Goal: Task Accomplishment & Management: Manage account settings

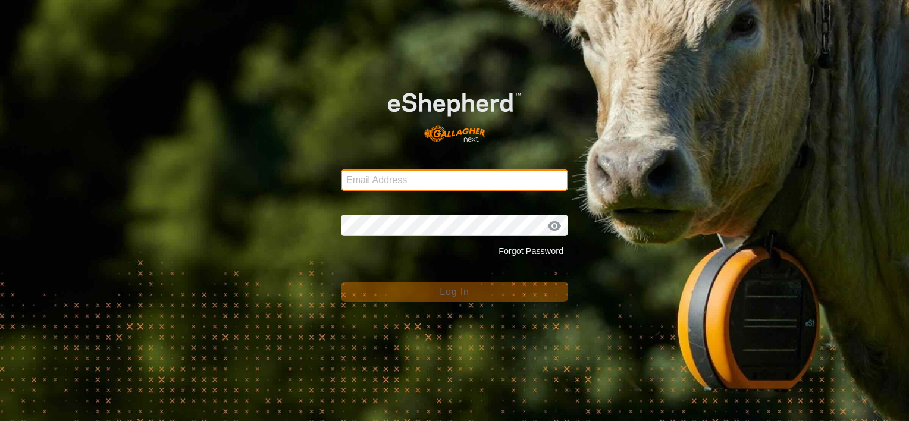
type input "[PERSON_NAME][EMAIL_ADDRESS][DOMAIN_NAME]"
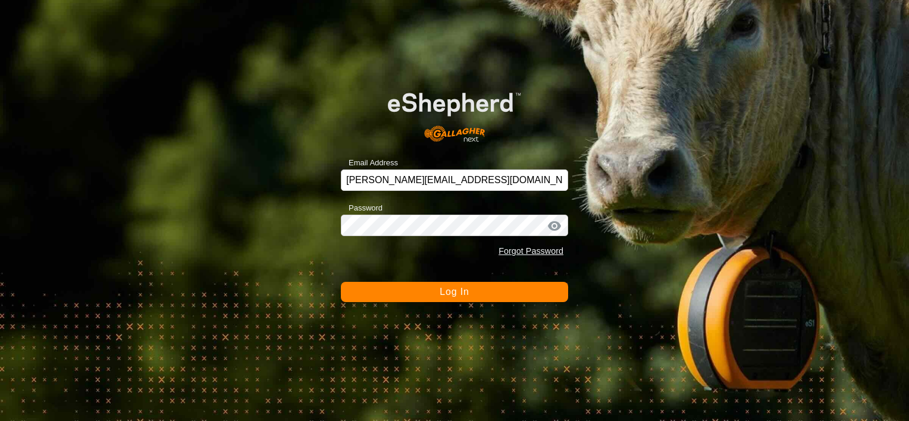
click at [452, 290] on span "Log In" at bounding box center [454, 292] width 29 height 10
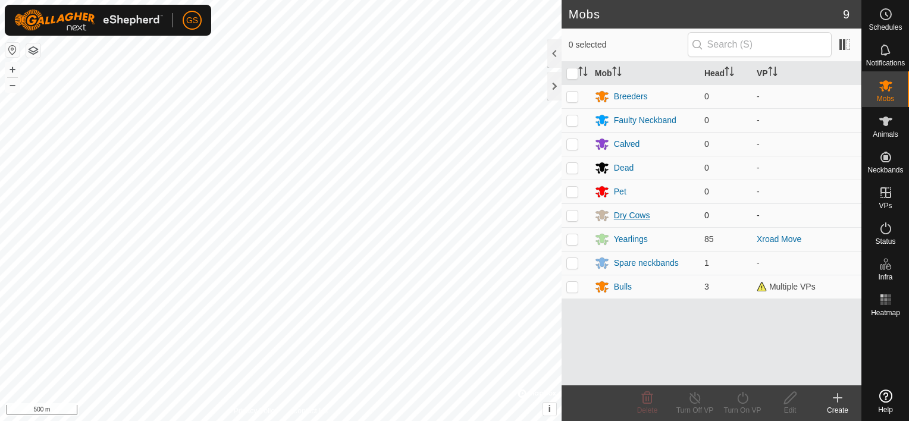
click at [611, 209] on div "Mobs 9 0 selected Mob Head VP Breeders 0 - Faulty Neckband 0 - Calved 0 - Dead …" at bounding box center [431, 210] width 862 height 421
click at [0, 190] on html "GS Schedules Notifications Mobs Animals Neckbands VPs Status Infra Heatmap Help…" at bounding box center [454, 210] width 909 height 421
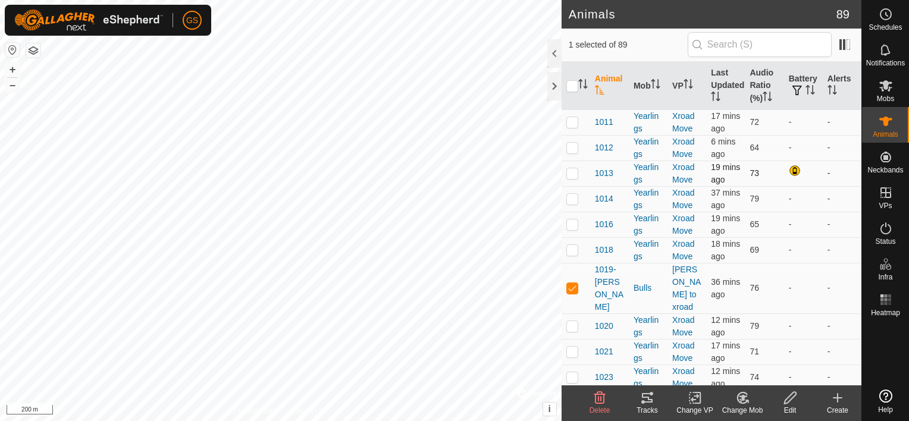
click at [572, 178] on p-checkbox at bounding box center [573, 173] width 12 height 10
checkbox input "true"
click at [575, 293] on p-checkbox at bounding box center [573, 288] width 12 height 10
checkbox input "false"
click at [284, 0] on html "GS Schedules Notifications Mobs Animals Neckbands VPs Status Infra Heatmap Help…" at bounding box center [454, 210] width 909 height 421
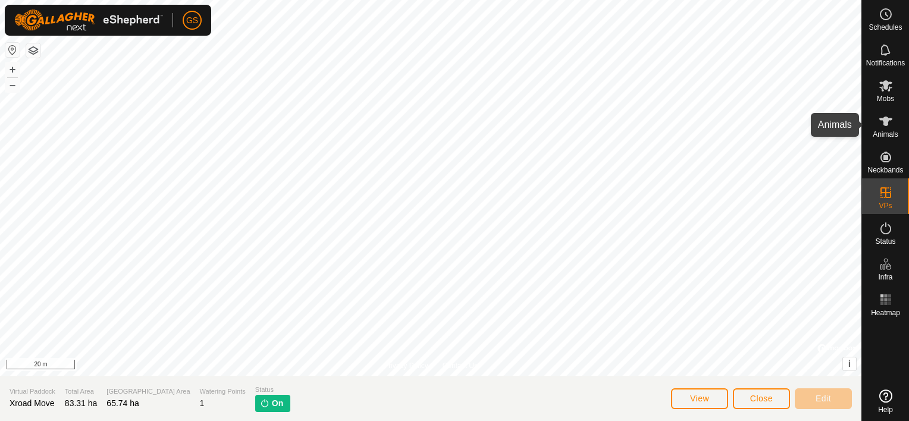
click at [882, 115] on icon at bounding box center [886, 121] width 14 height 14
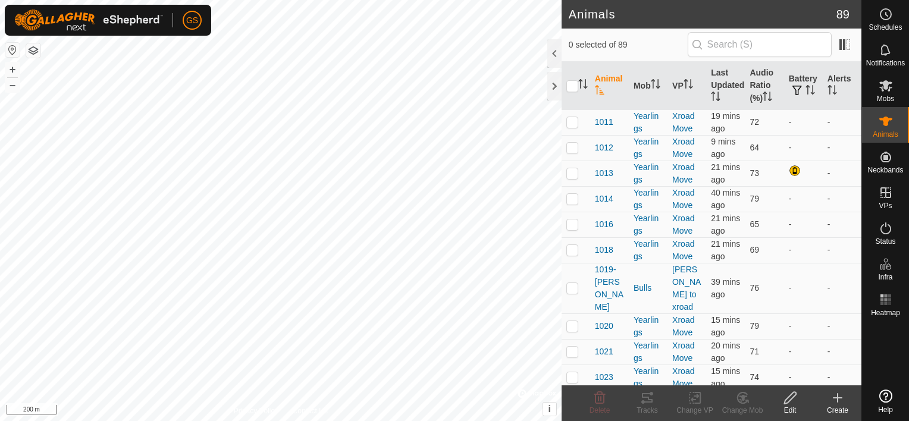
click at [0, 131] on html "GS Schedules Notifications Mobs Animals Neckbands VPs Status Infra Heatmap Help…" at bounding box center [454, 210] width 909 height 421
click at [0, 148] on html "GS Schedules Notifications Mobs Animals Neckbands VPs Status Infra Heatmap Help…" at bounding box center [454, 210] width 909 height 421
checkbox input "true"
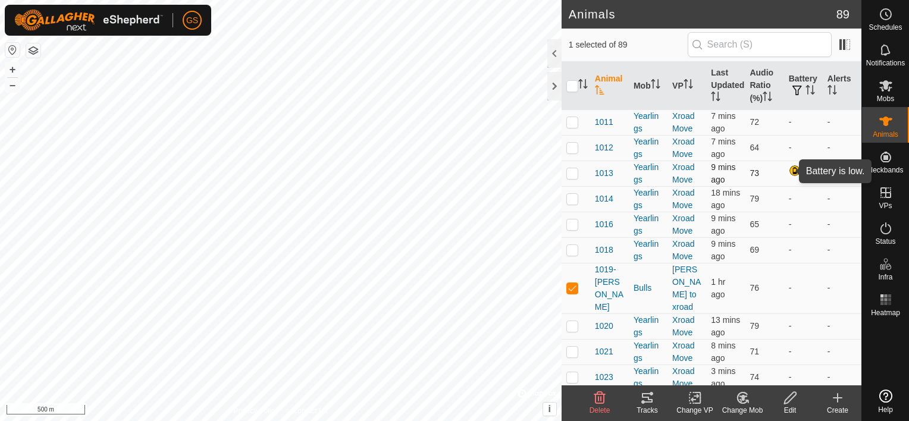
click at [790, 167] on div at bounding box center [796, 172] width 14 height 14
click at [550, 59] on div at bounding box center [554, 53] width 14 height 29
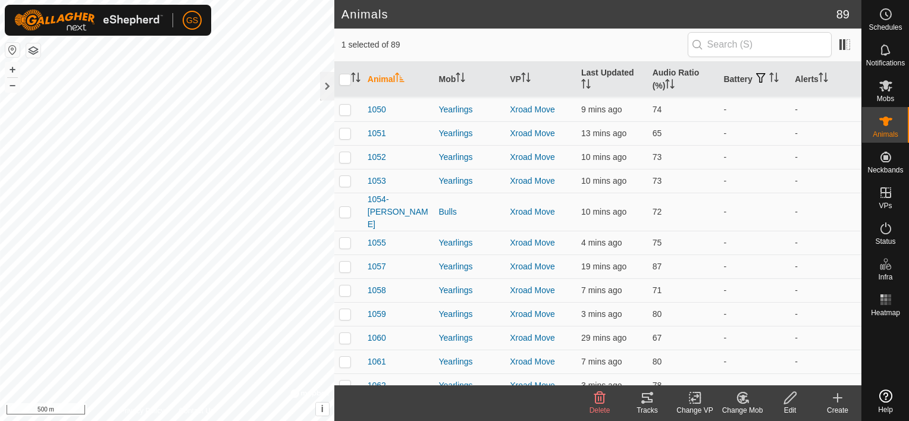
scroll to position [1061, 0]
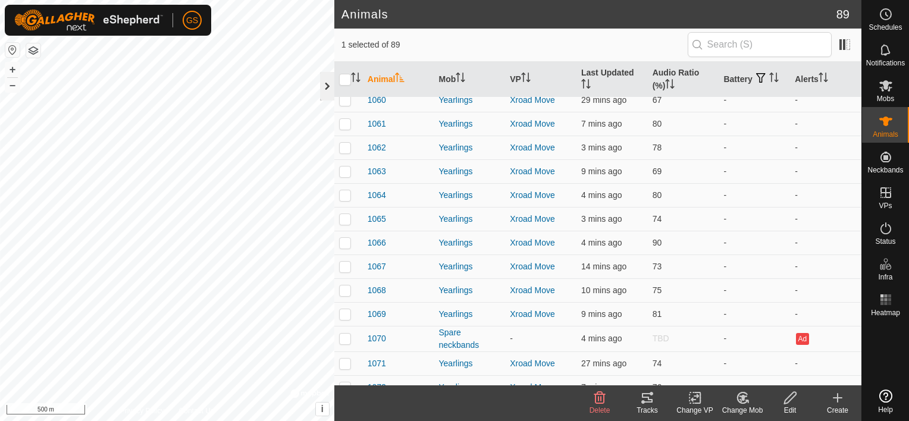
click at [320, 90] on div at bounding box center [327, 86] width 14 height 29
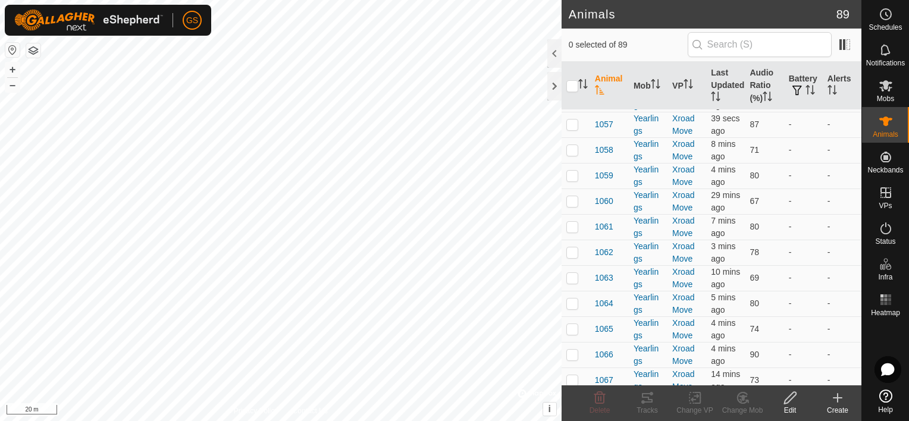
scroll to position [1428, 0]
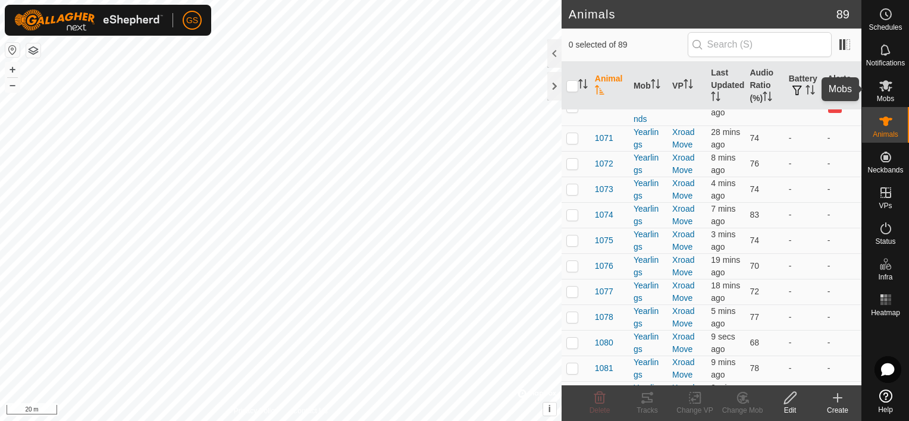
click at [889, 87] on icon at bounding box center [886, 85] width 13 height 11
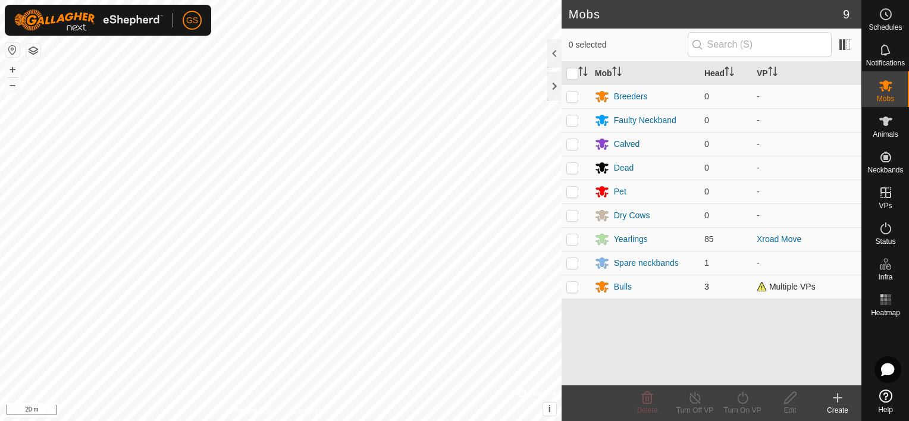
click at [574, 287] on p-checkbox at bounding box center [573, 287] width 12 height 10
checkbox input "true"
click at [628, 283] on div "Bulls" at bounding box center [623, 287] width 18 height 12
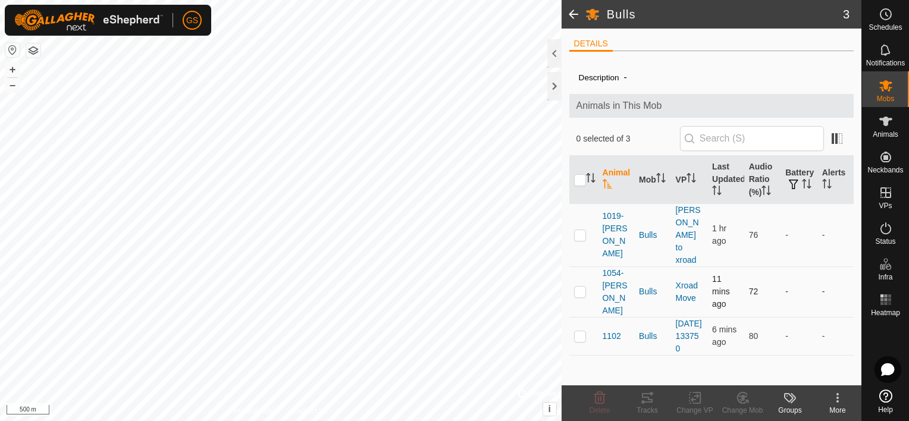
click at [582, 287] on p-checkbox at bounding box center [580, 292] width 12 height 10
click at [585, 287] on p-checkbox at bounding box center [580, 292] width 12 height 10
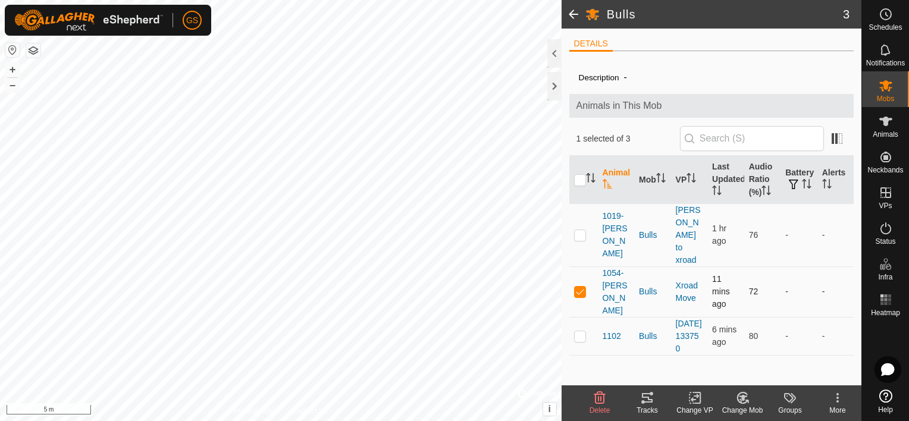
click at [585, 287] on p-checkbox at bounding box center [580, 292] width 12 height 10
click at [577, 287] on p-checkbox at bounding box center [580, 292] width 12 height 10
click at [643, 401] on icon at bounding box center [643, 402] width 4 height 4
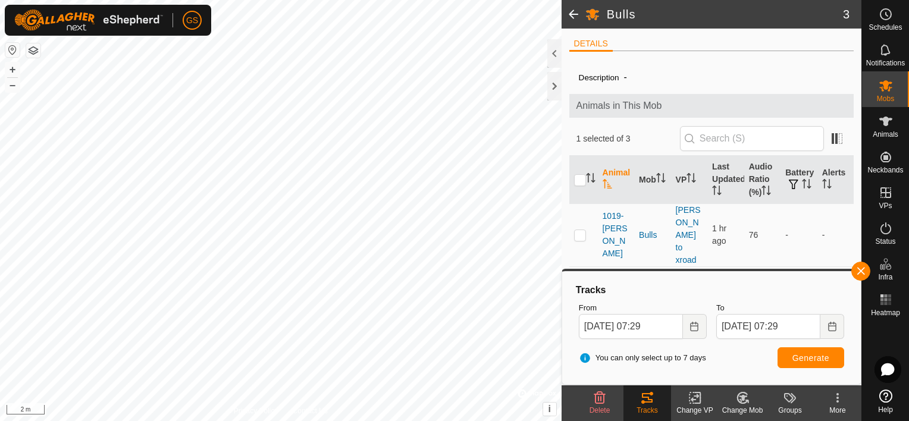
click at [579, 287] on p-checkbox at bounding box center [580, 292] width 12 height 10
checkbox input "false"
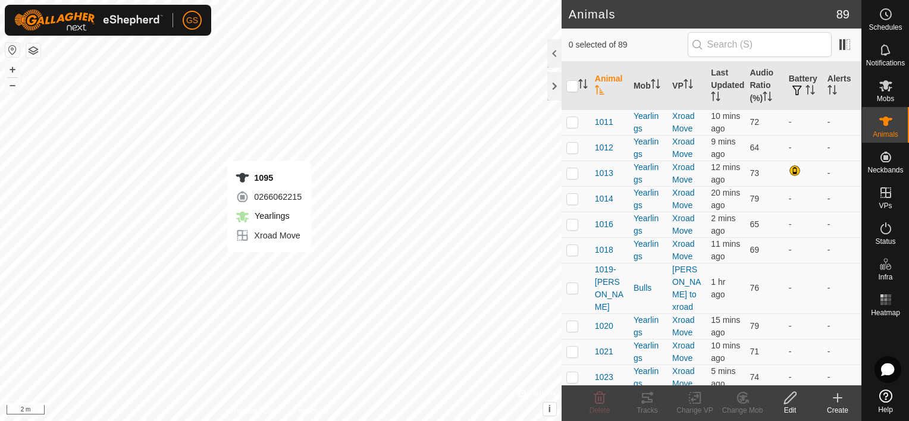
checkbox input "true"
click at [654, 401] on tracks-svg-icon at bounding box center [648, 398] width 48 height 14
